Goal: Task Accomplishment & Management: Use online tool/utility

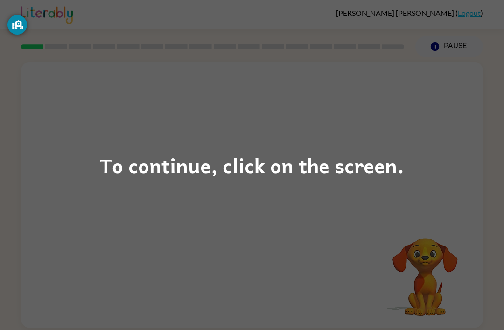
click at [457, 261] on div "To continue, click on the screen." at bounding box center [252, 165] width 504 height 330
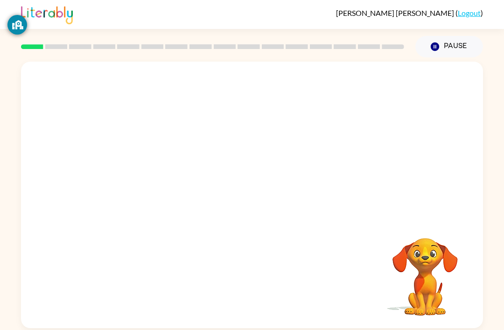
click at [454, 274] on video "Your browser must support playing .mp4 files to use Literably. Please try using…" at bounding box center [424, 269] width 93 height 93
click at [245, 204] on icon "button" at bounding box center [252, 199] width 16 height 16
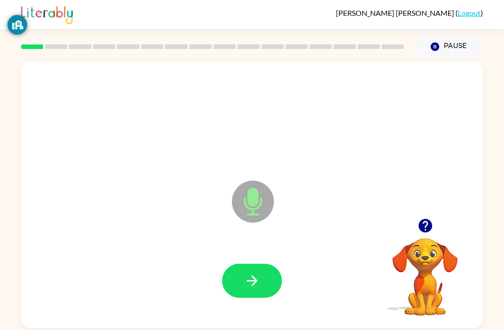
click at [238, 282] on button "button" at bounding box center [252, 281] width 60 height 34
click at [240, 287] on button "button" at bounding box center [252, 281] width 60 height 34
click at [244, 280] on icon "button" at bounding box center [252, 280] width 16 height 16
click at [251, 296] on button "button" at bounding box center [252, 281] width 60 height 34
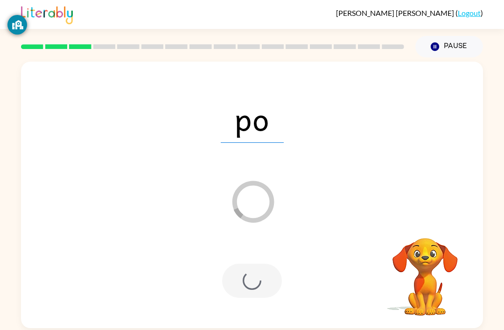
click at [197, 311] on div at bounding box center [251, 281] width 443 height 77
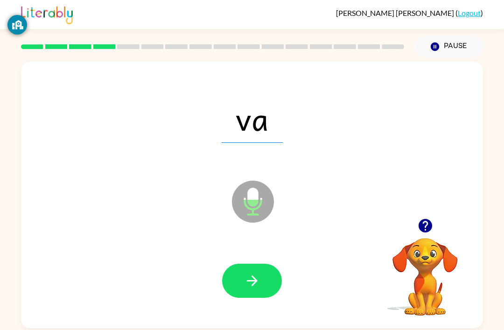
click at [246, 278] on icon "button" at bounding box center [252, 280] width 16 height 16
click at [258, 293] on button "button" at bounding box center [252, 281] width 60 height 34
click at [238, 274] on button "button" at bounding box center [252, 281] width 60 height 34
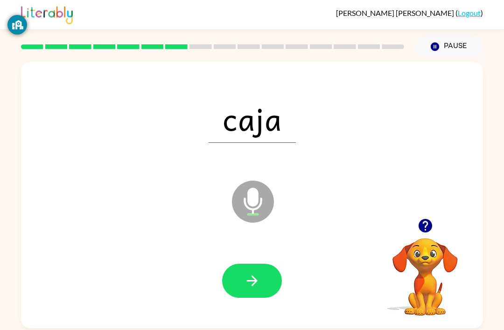
click at [258, 298] on button "button" at bounding box center [252, 281] width 60 height 34
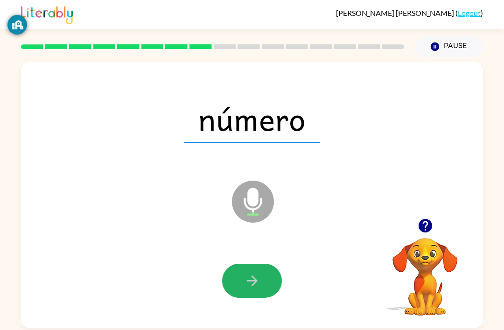
click at [227, 292] on button "button" at bounding box center [252, 281] width 60 height 34
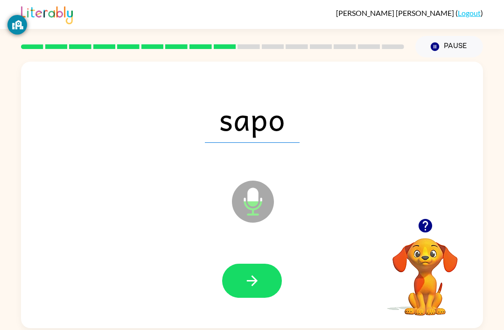
click at [281, 279] on button "button" at bounding box center [252, 281] width 60 height 34
click at [255, 327] on div "mano Microphone The Microphone is here when it is your turn to talk" at bounding box center [252, 195] width 462 height 266
click at [265, 283] on button "button" at bounding box center [252, 281] width 60 height 34
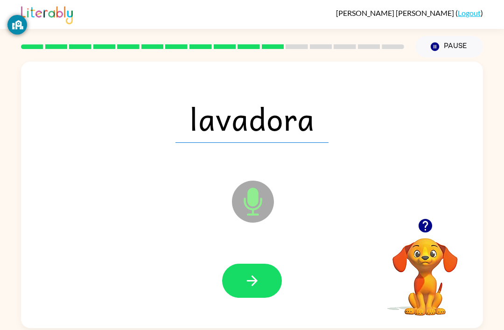
scroll to position [30, 0]
click at [229, 283] on div at bounding box center [251, 281] width 443 height 77
click at [248, 292] on button "button" at bounding box center [252, 281] width 60 height 34
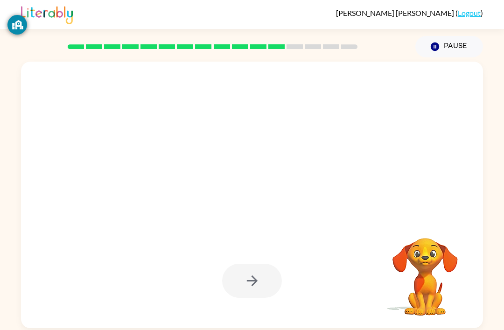
scroll to position [0, 0]
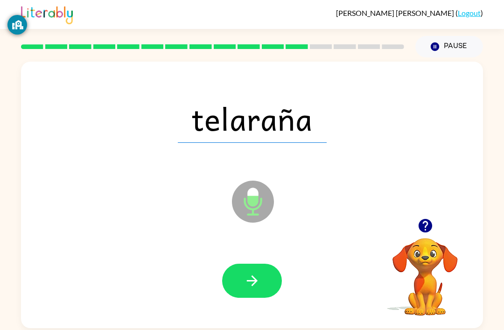
click at [260, 283] on button "button" at bounding box center [252, 281] width 60 height 34
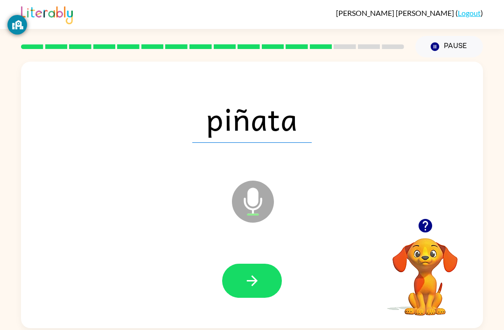
scroll to position [30, 0]
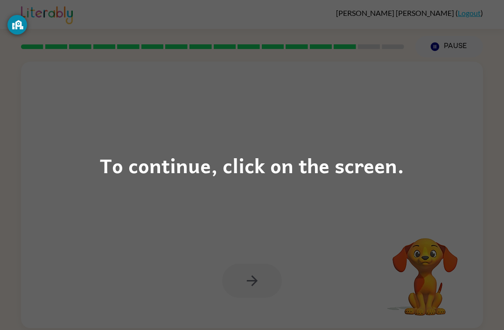
click at [414, 192] on div "To continue, click on the screen." at bounding box center [252, 165] width 504 height 330
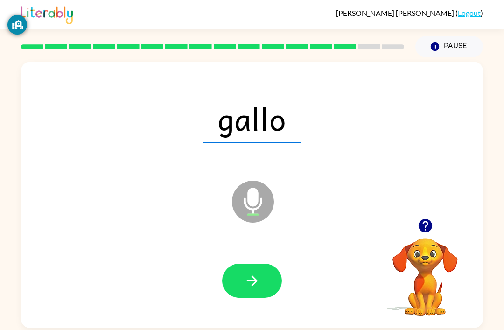
click at [247, 243] on div at bounding box center [251, 281] width 443 height 77
click at [244, 269] on button "button" at bounding box center [252, 281] width 60 height 34
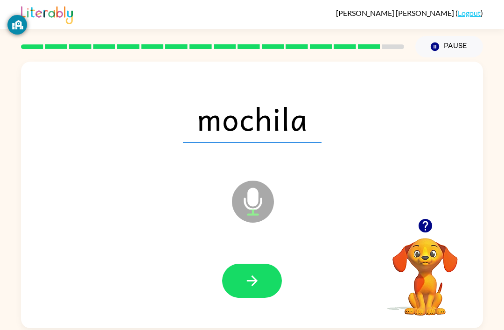
click at [251, 275] on icon "button" at bounding box center [251, 280] width 11 height 11
